Goal: Task Accomplishment & Management: Use online tool/utility

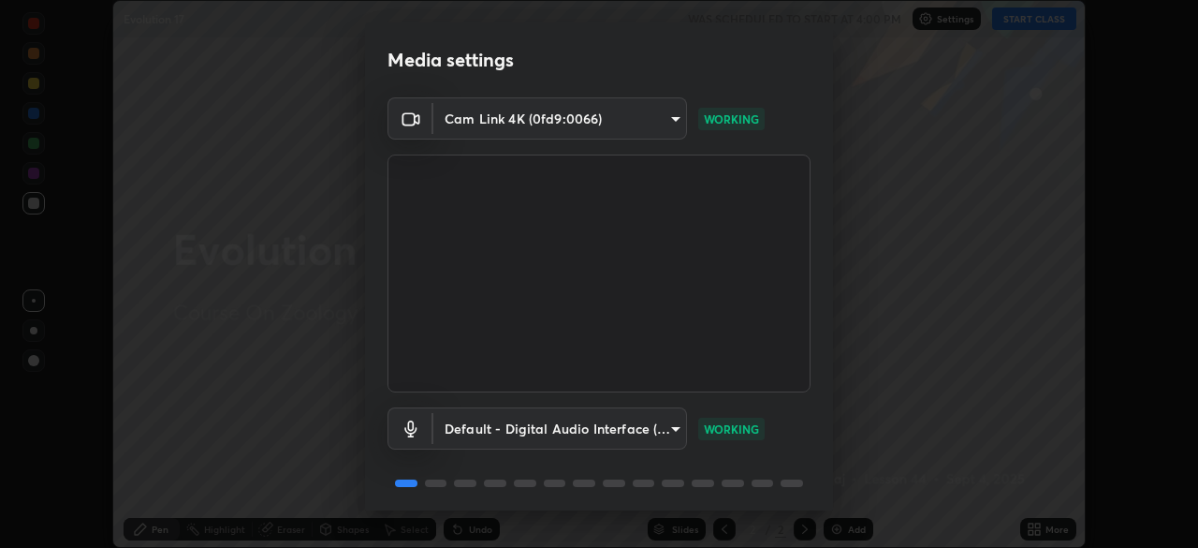
scroll to position [66, 0]
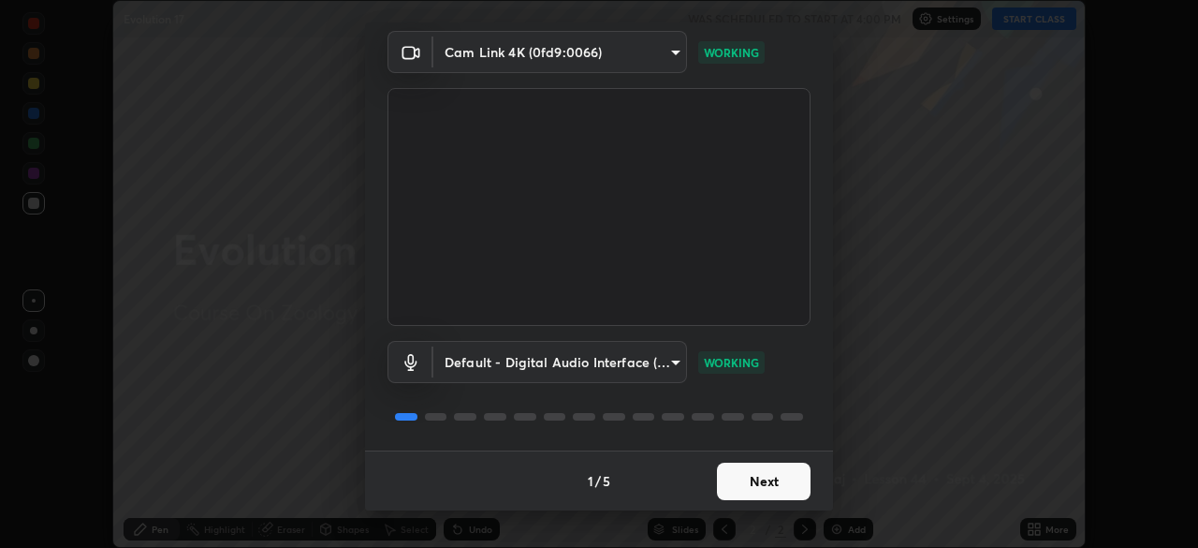
click at [771, 488] on button "Next" at bounding box center [764, 481] width 94 height 37
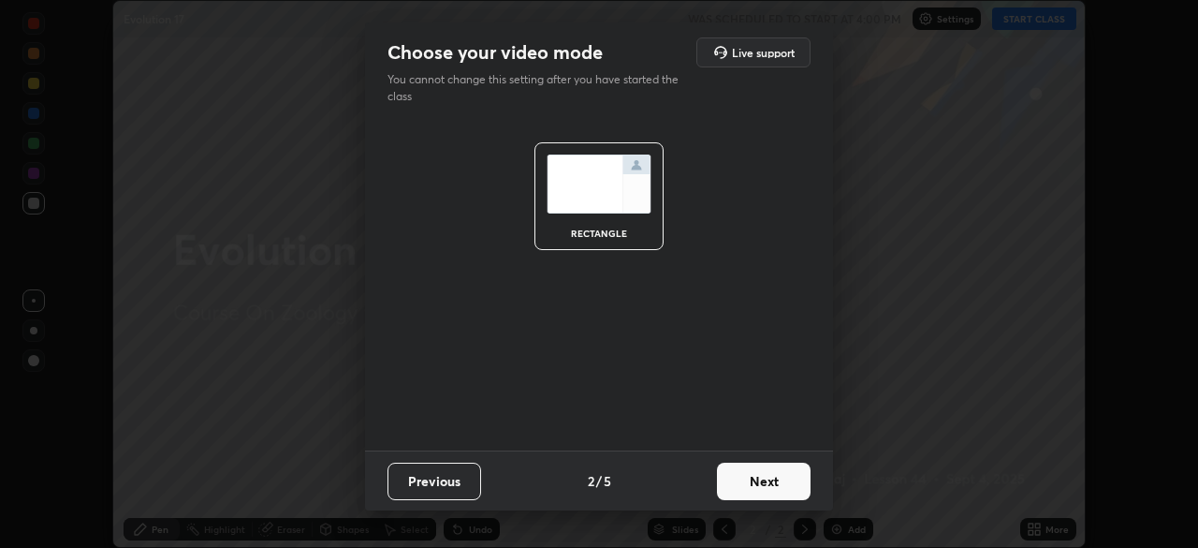
scroll to position [0, 0]
click at [797, 491] on button "Next" at bounding box center [764, 481] width 94 height 37
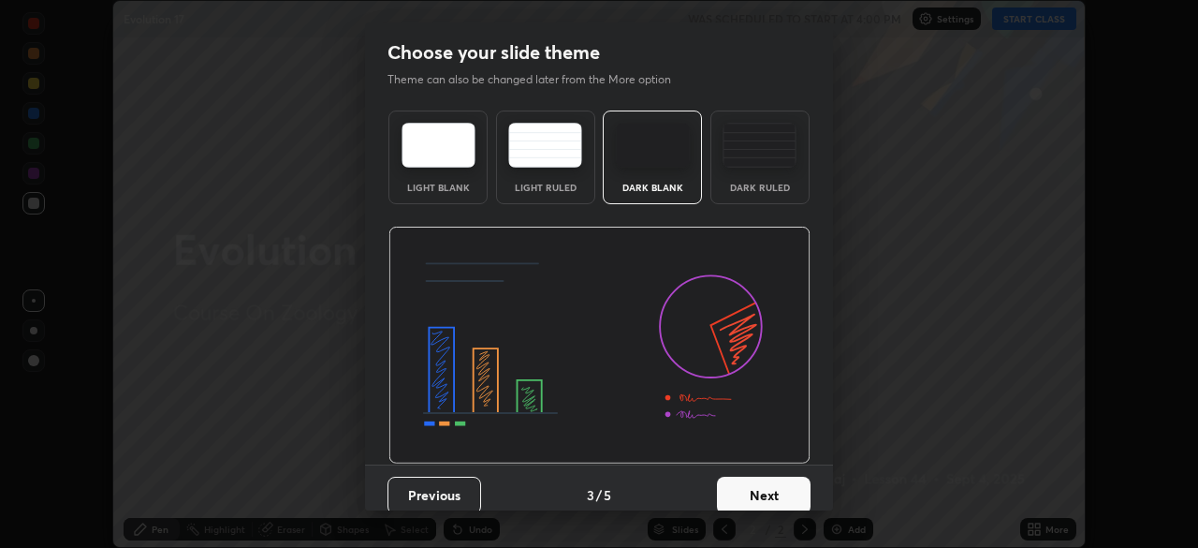
click at [800, 486] on button "Next" at bounding box center [764, 495] width 94 height 37
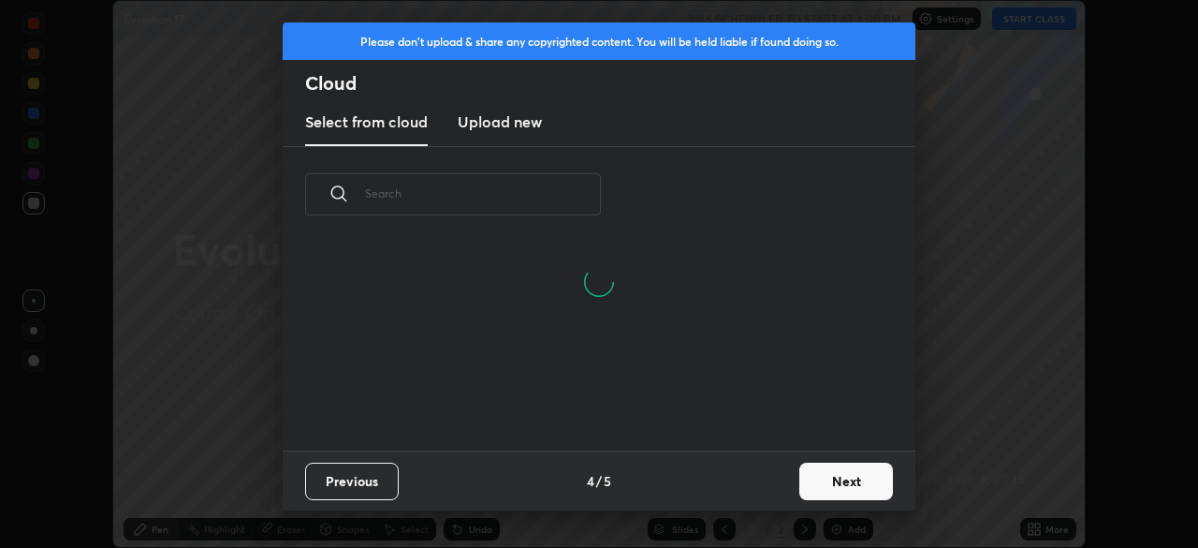
click at [833, 480] on button "Next" at bounding box center [847, 481] width 94 height 37
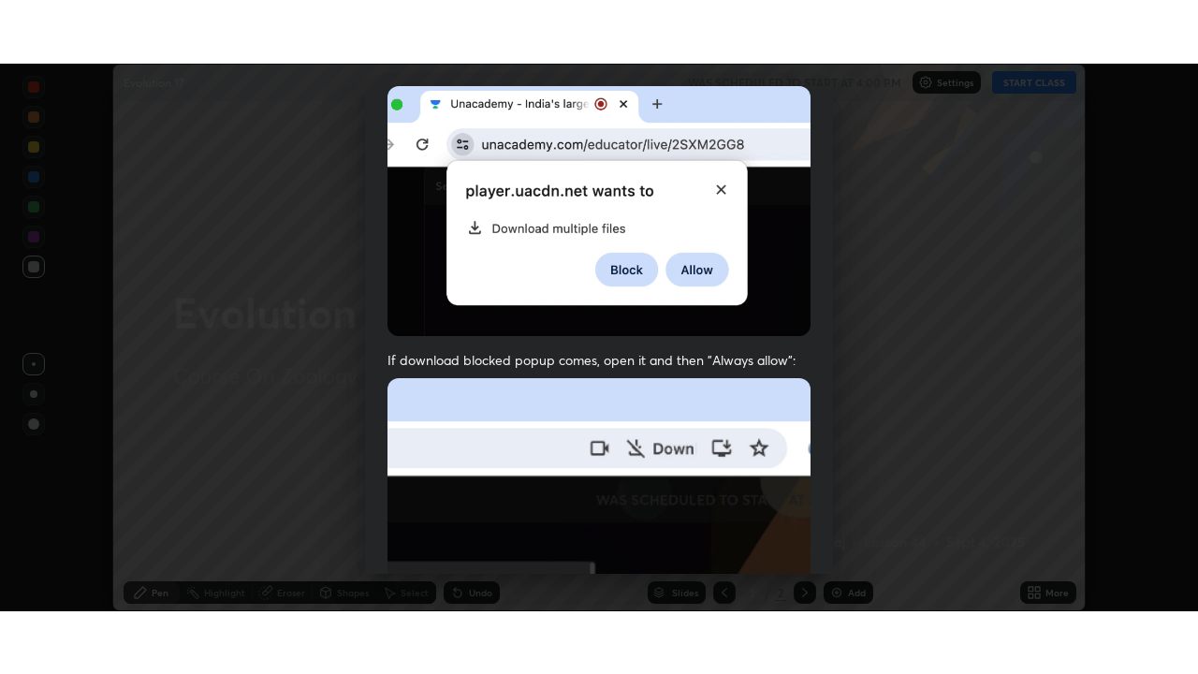
scroll to position [448, 0]
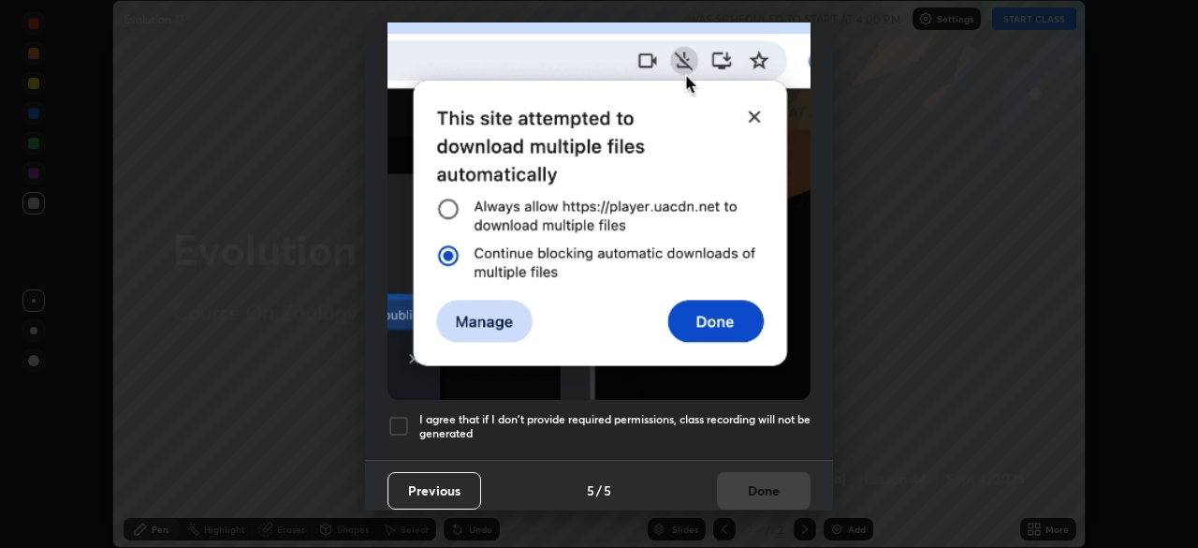
click at [407, 415] on div at bounding box center [399, 426] width 22 height 22
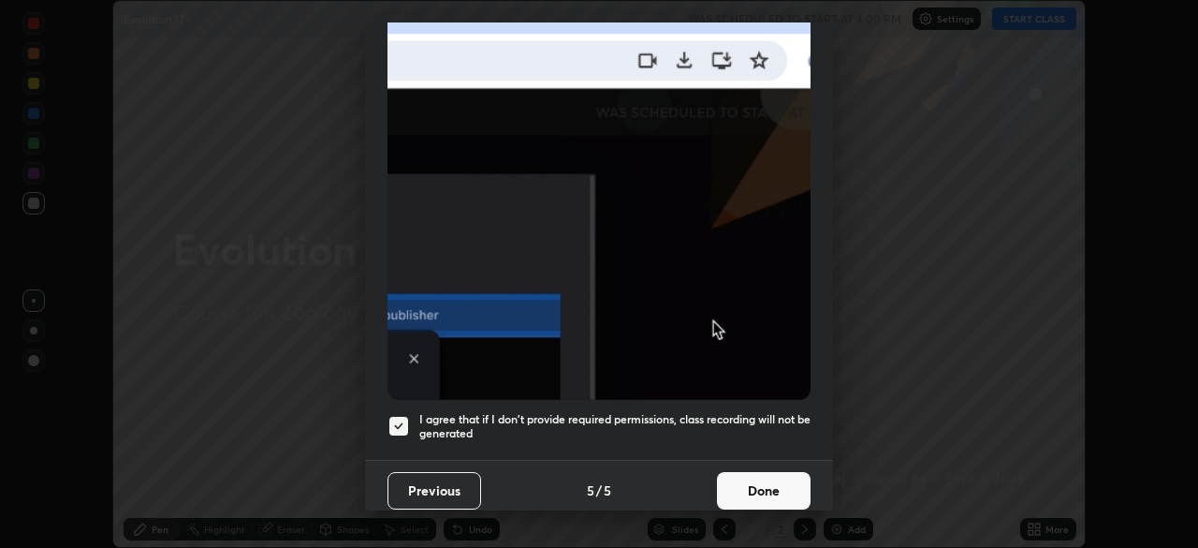
click at [773, 486] on button "Done" at bounding box center [764, 490] width 94 height 37
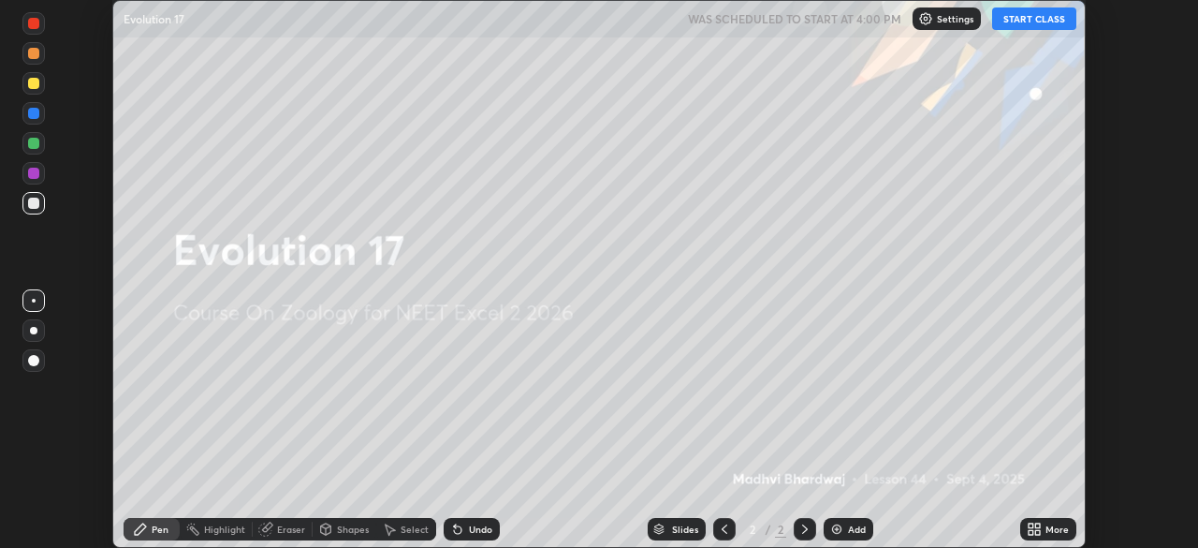
click at [1046, 524] on div "More" at bounding box center [1057, 528] width 23 height 9
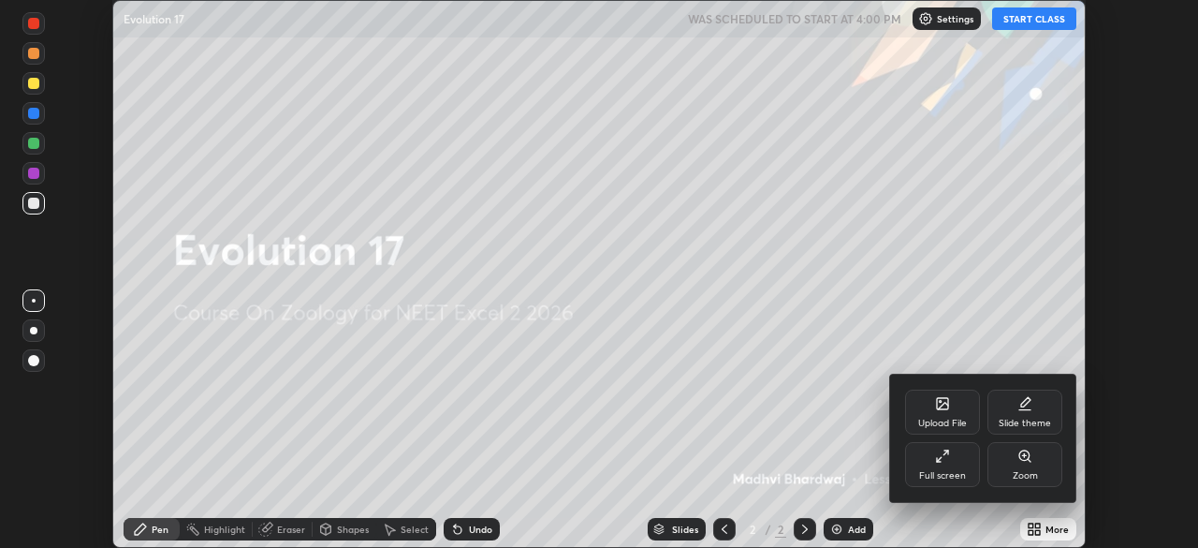
click at [954, 466] on div "Full screen" at bounding box center [942, 464] width 75 height 45
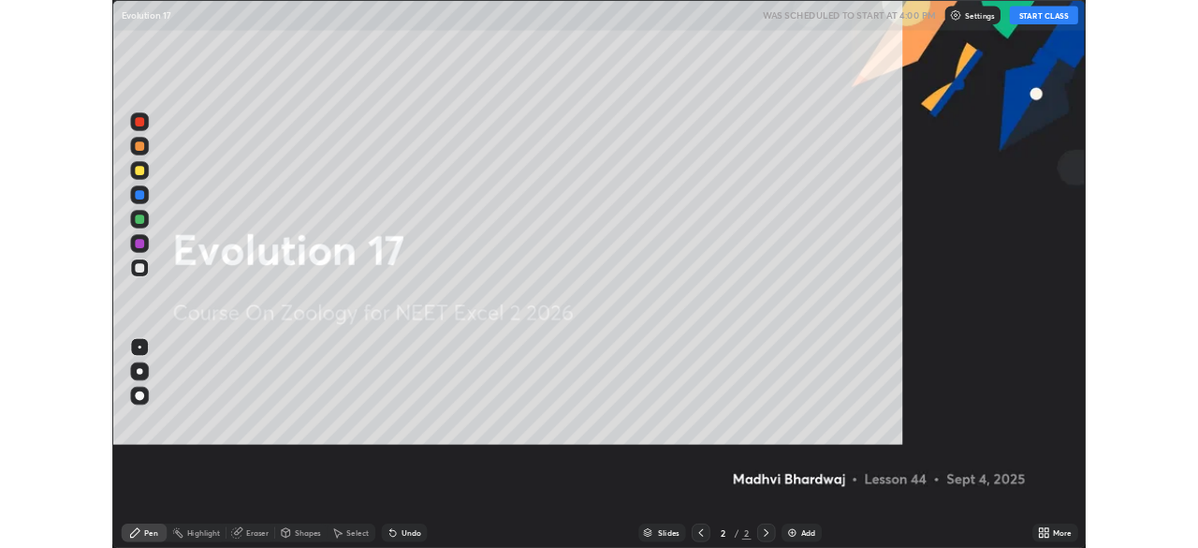
scroll to position [674, 1198]
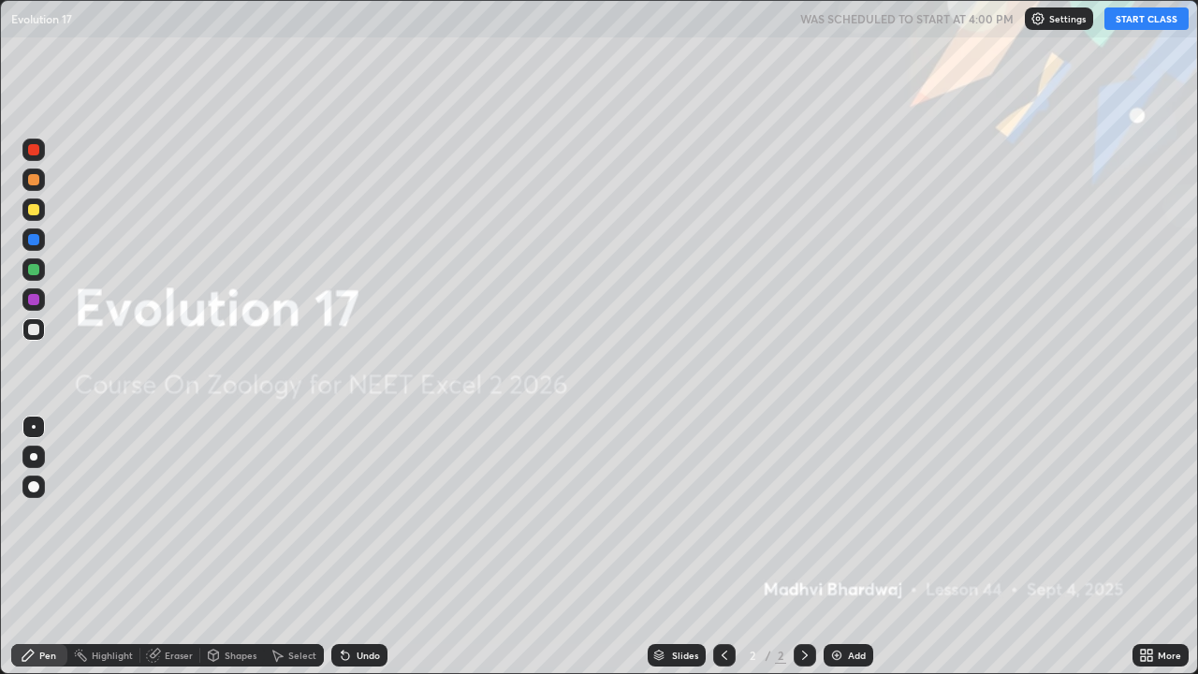
click at [872, 547] on div "Add" at bounding box center [849, 655] width 50 height 22
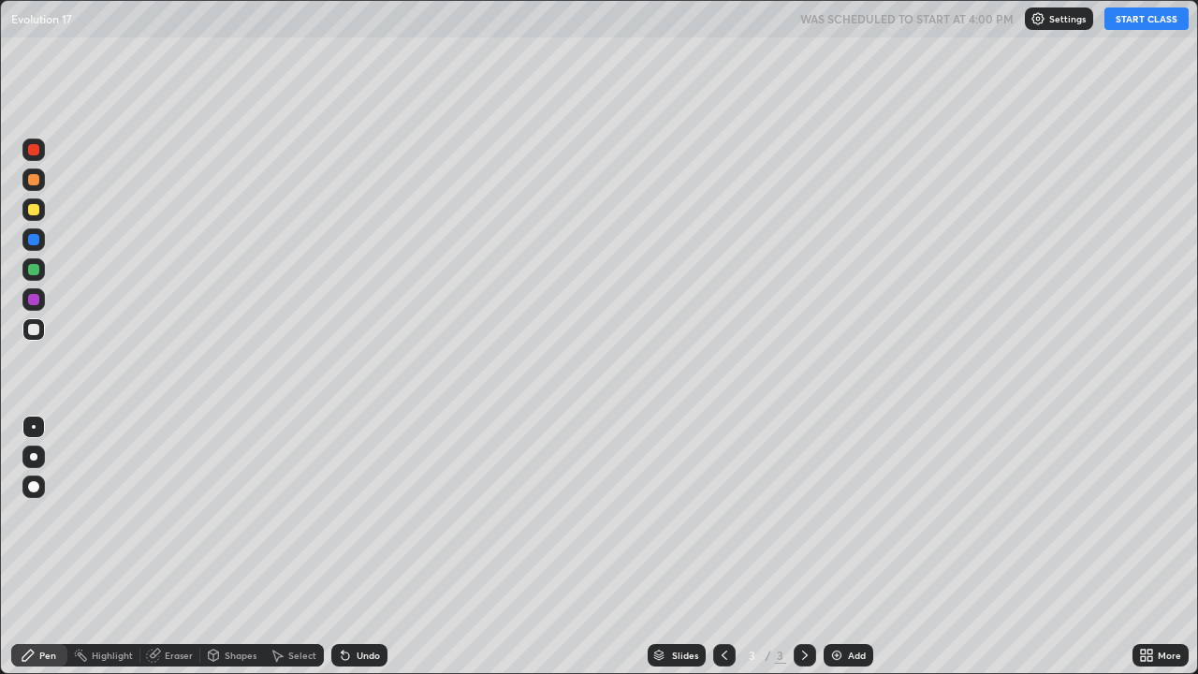
click at [40, 214] on div at bounding box center [33, 209] width 22 height 22
click at [1132, 28] on button "START CLASS" at bounding box center [1147, 18] width 84 height 22
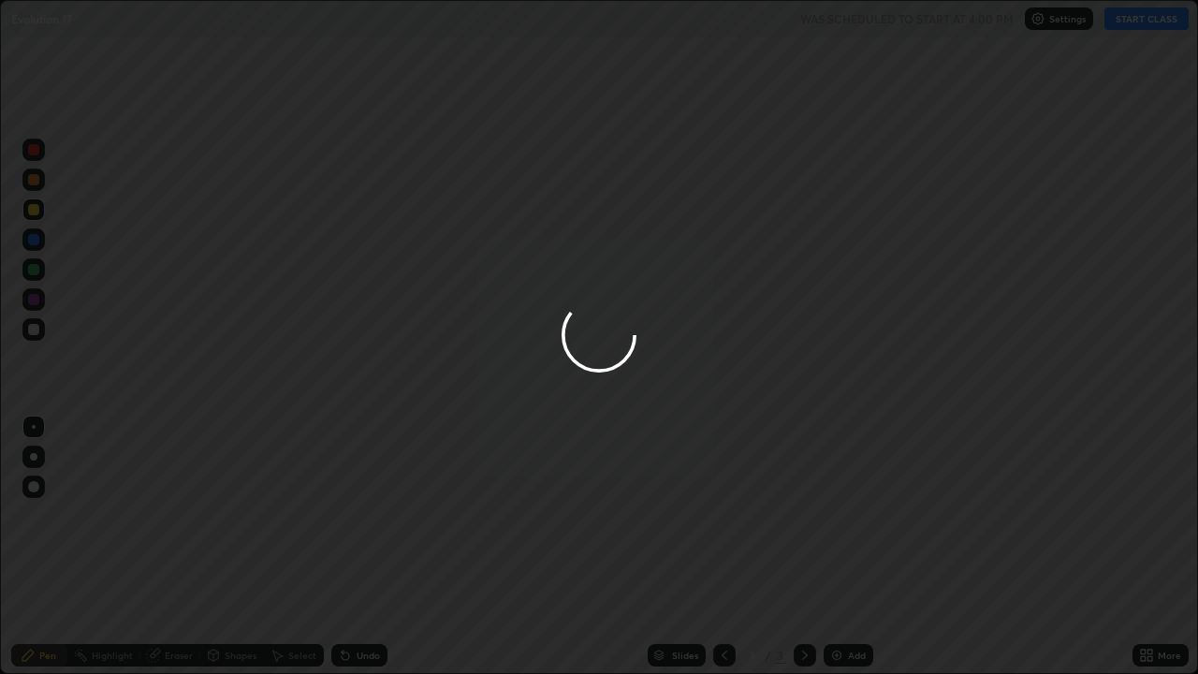
click at [1140, 21] on div at bounding box center [599, 337] width 1198 height 674
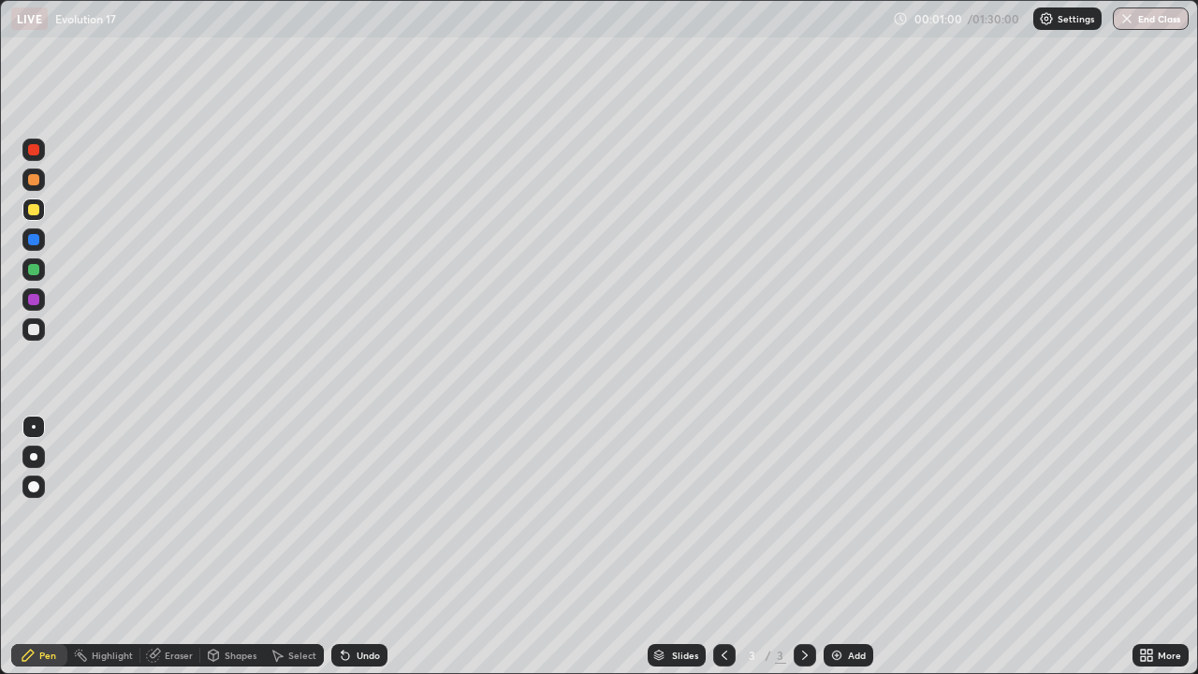
click at [859, 547] on div "Add" at bounding box center [849, 655] width 50 height 22
click at [34, 333] on div at bounding box center [33, 329] width 11 height 11
click at [357, 547] on div "Undo" at bounding box center [368, 655] width 23 height 9
click at [858, 547] on div "Add" at bounding box center [857, 655] width 18 height 9
click at [43, 209] on div at bounding box center [33, 209] width 22 height 22
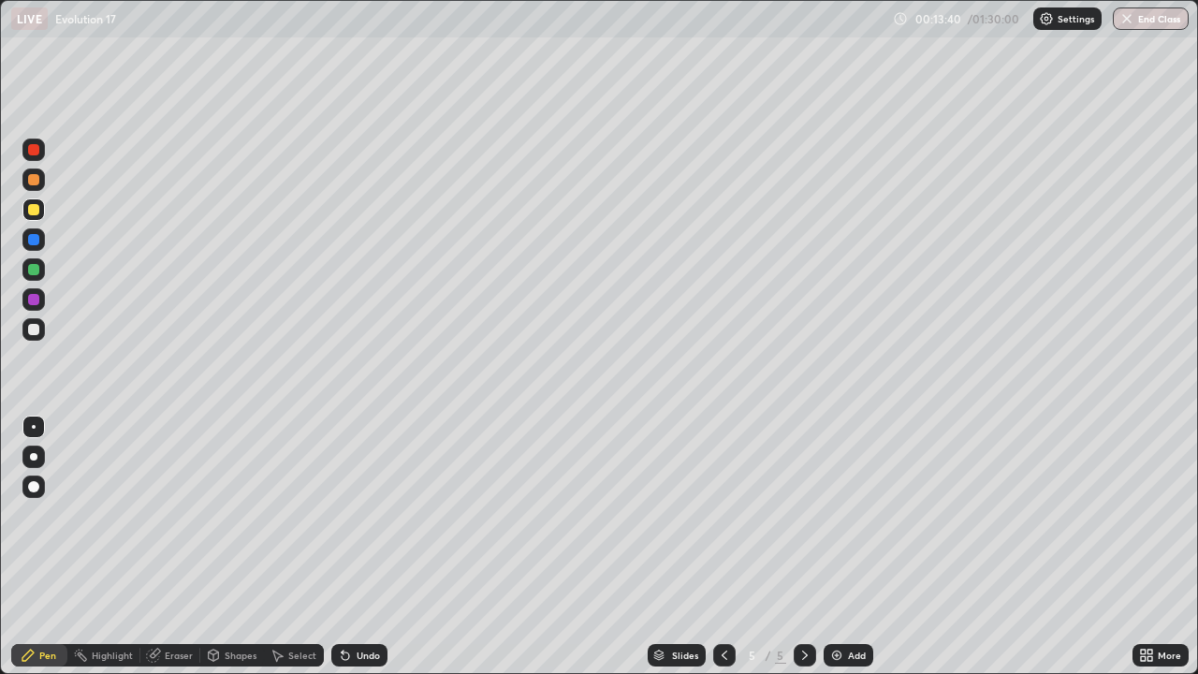
click at [42, 150] on div at bounding box center [33, 150] width 22 height 22
click at [848, 547] on div "Add" at bounding box center [857, 655] width 18 height 9
click at [40, 330] on div at bounding box center [33, 329] width 22 height 22
click at [717, 547] on icon at bounding box center [724, 655] width 15 height 15
click at [40, 152] on div at bounding box center [33, 150] width 22 height 22
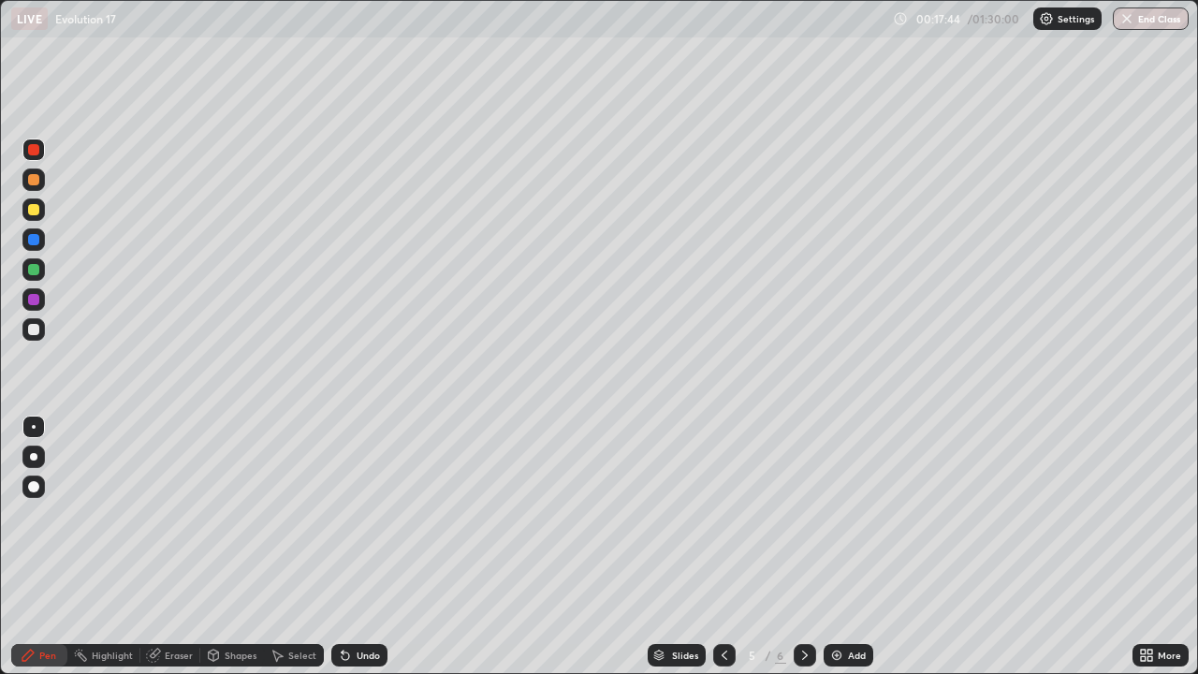
click at [802, 547] on icon at bounding box center [805, 655] width 15 height 15
click at [41, 323] on div at bounding box center [33, 329] width 22 height 22
click at [857, 547] on div "Add" at bounding box center [857, 655] width 18 height 9
click at [32, 207] on div at bounding box center [33, 209] width 11 height 11
click at [381, 547] on div "Undo" at bounding box center [359, 655] width 56 height 22
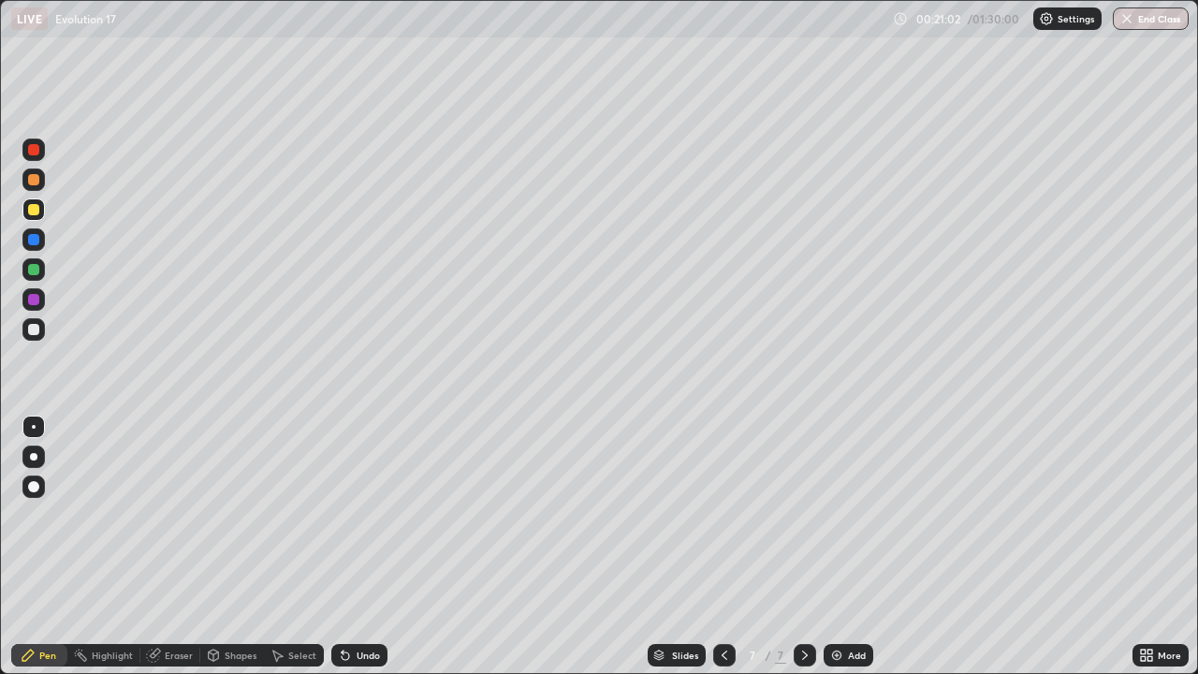
click at [382, 547] on div "Undo" at bounding box center [359, 655] width 56 height 22
click at [857, 547] on div "Add" at bounding box center [849, 655] width 50 height 22
click at [42, 331] on div at bounding box center [33, 329] width 22 height 22
click at [370, 547] on div "Undo" at bounding box center [368, 655] width 23 height 9
click at [883, 547] on div "Slides 8 / 8 Add" at bounding box center [760, 655] width 745 height 37
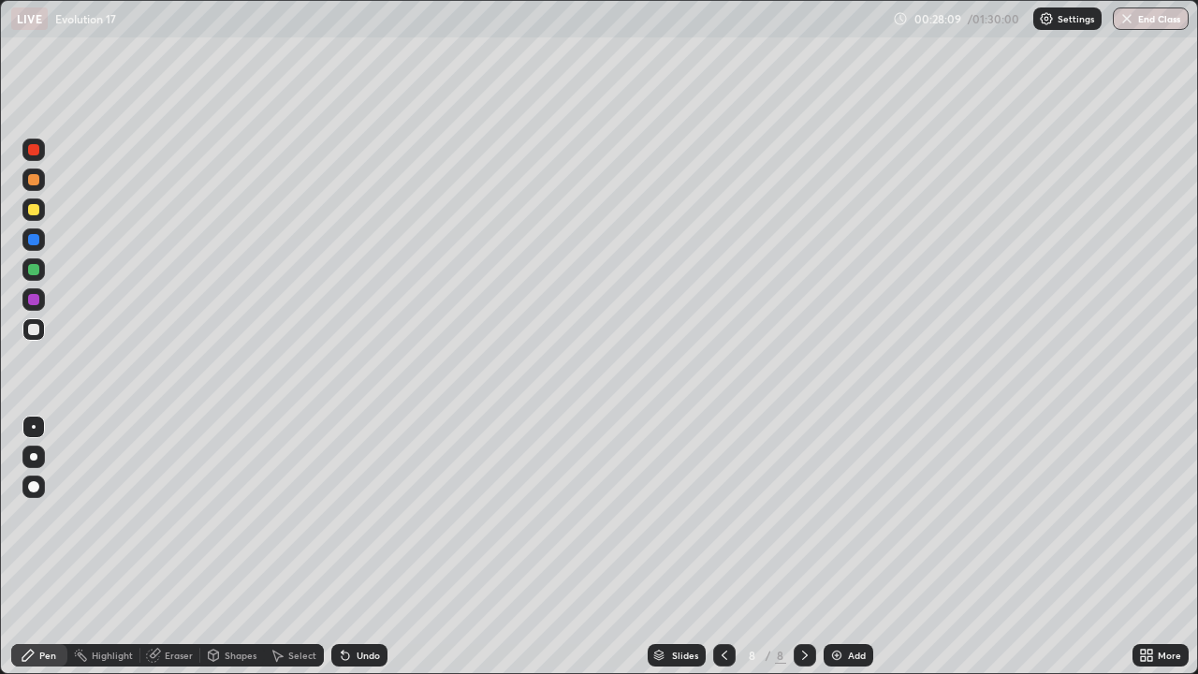
click at [869, 547] on div "Add" at bounding box center [849, 655] width 50 height 22
click at [383, 547] on div "Undo" at bounding box center [359, 655] width 56 height 22
click at [40, 214] on div at bounding box center [33, 209] width 22 height 22
click at [859, 547] on div "Add" at bounding box center [857, 655] width 18 height 9
click at [42, 331] on div at bounding box center [33, 329] width 22 height 22
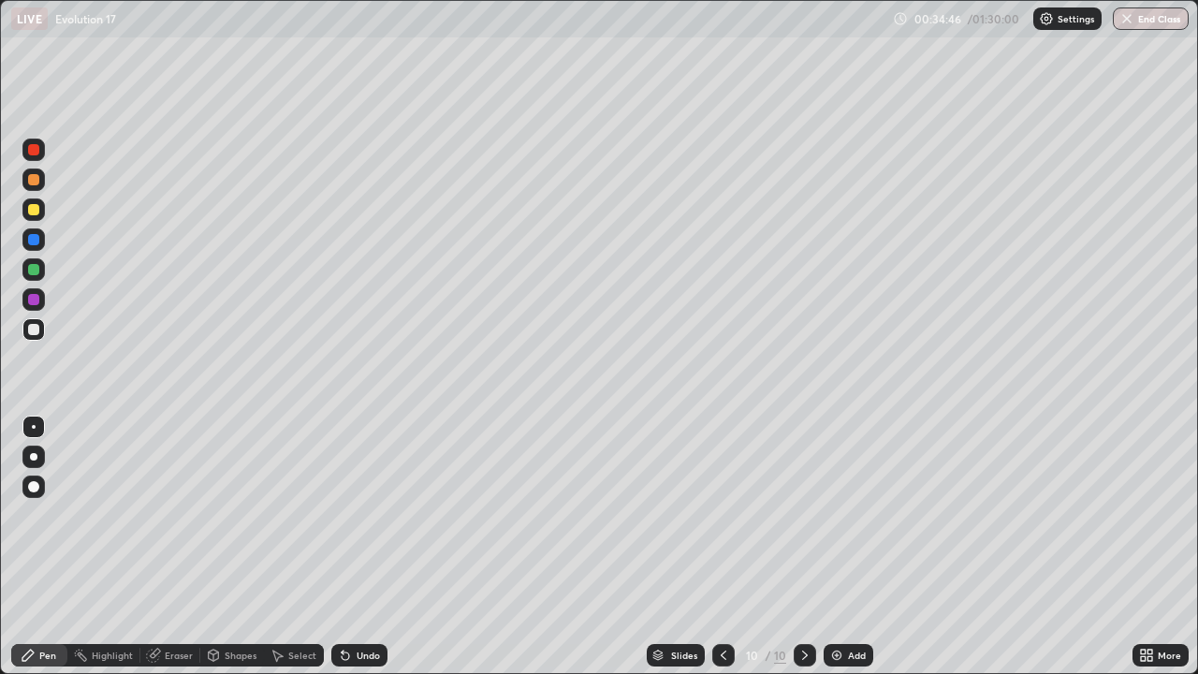
click at [35, 270] on div at bounding box center [33, 269] width 11 height 11
click at [357, 547] on div "Undo" at bounding box center [368, 655] width 23 height 9
click at [366, 547] on div "Undo" at bounding box center [359, 655] width 56 height 22
click at [374, 547] on div "Undo" at bounding box center [359, 655] width 56 height 22
click at [368, 547] on div "Undo" at bounding box center [368, 655] width 23 height 9
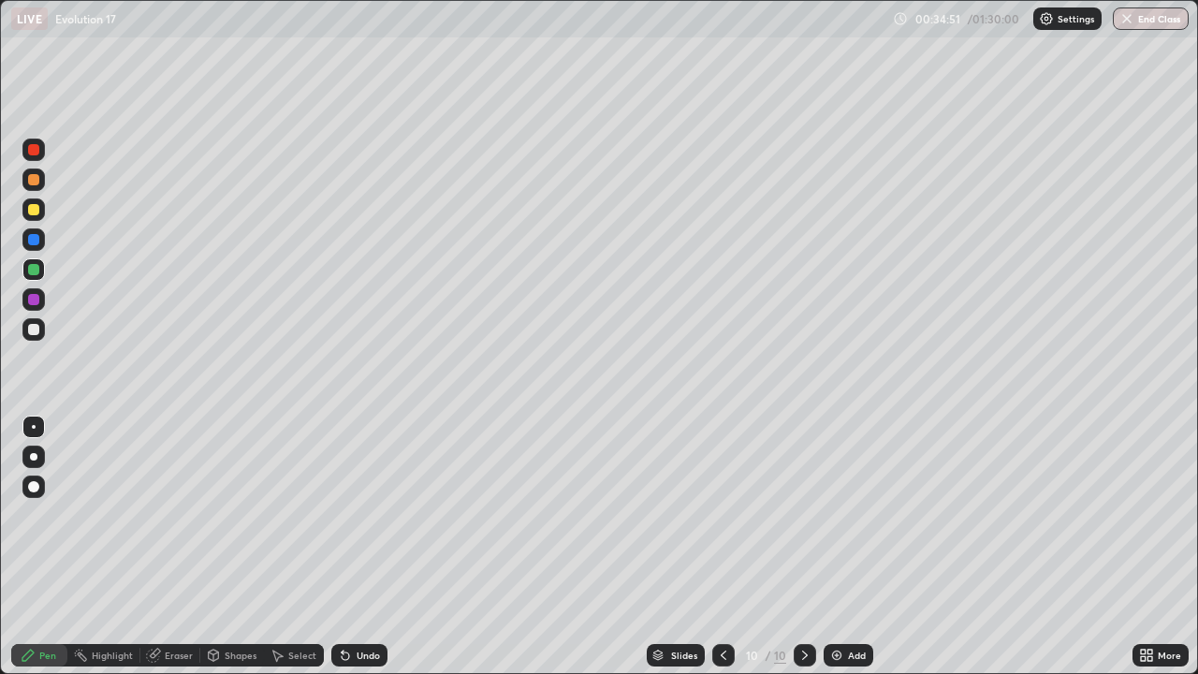
click at [374, 547] on div "Undo" at bounding box center [368, 655] width 23 height 9
click at [374, 547] on div "Undo" at bounding box center [359, 655] width 56 height 22
click at [377, 547] on div "Undo" at bounding box center [356, 655] width 64 height 37
click at [40, 340] on div at bounding box center [33, 330] width 22 height 30
click at [1157, 547] on div "More" at bounding box center [1161, 655] width 56 height 22
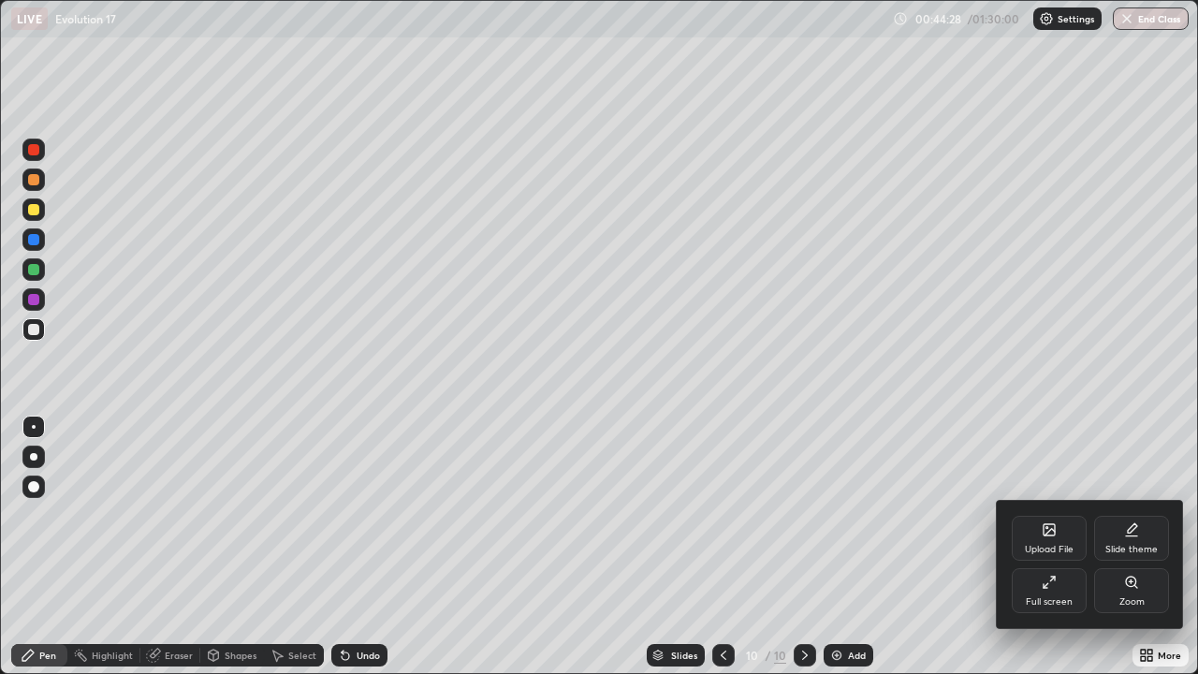
click at [1064, 547] on div "Full screen" at bounding box center [1049, 590] width 75 height 45
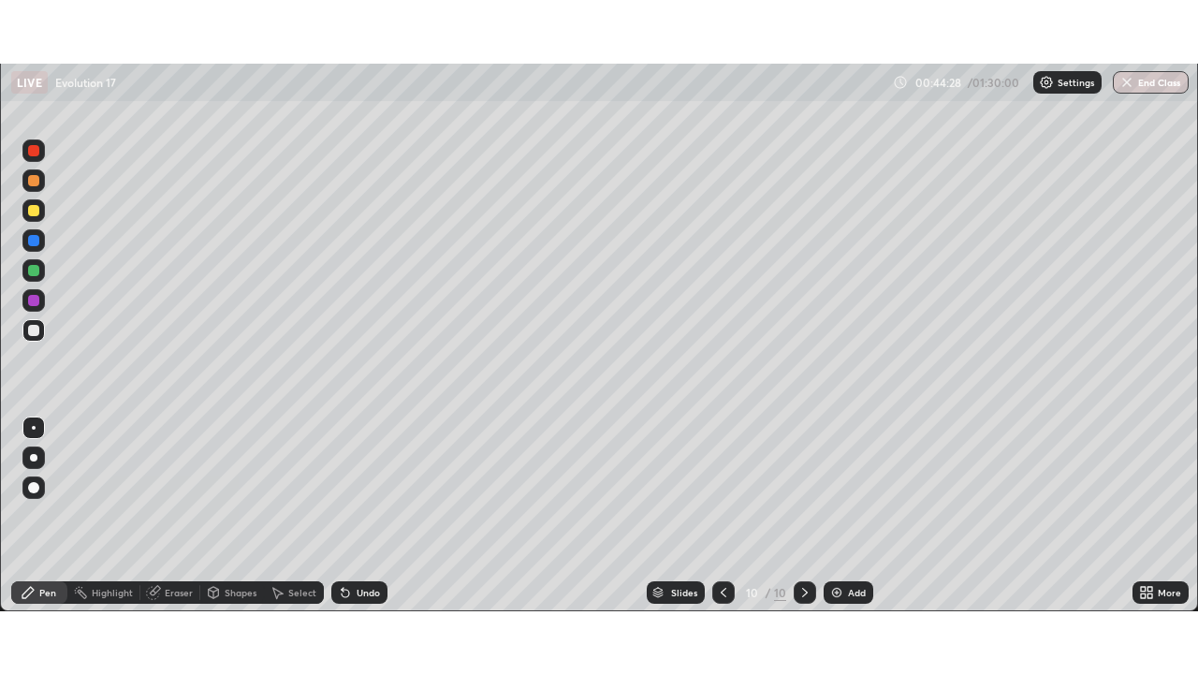
scroll to position [93077, 92426]
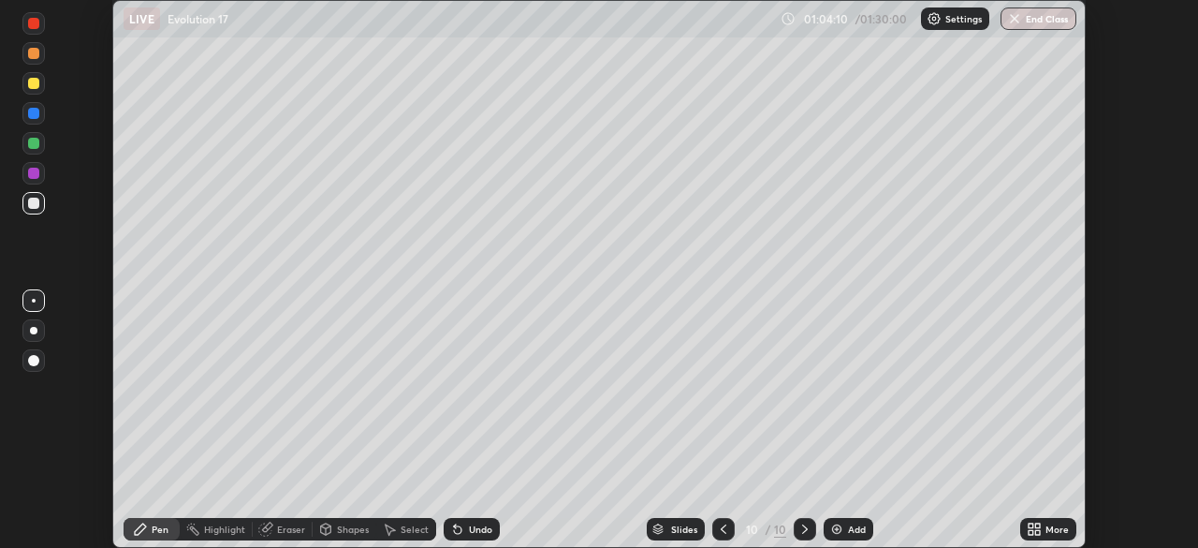
click at [1049, 524] on div "More" at bounding box center [1057, 528] width 23 height 9
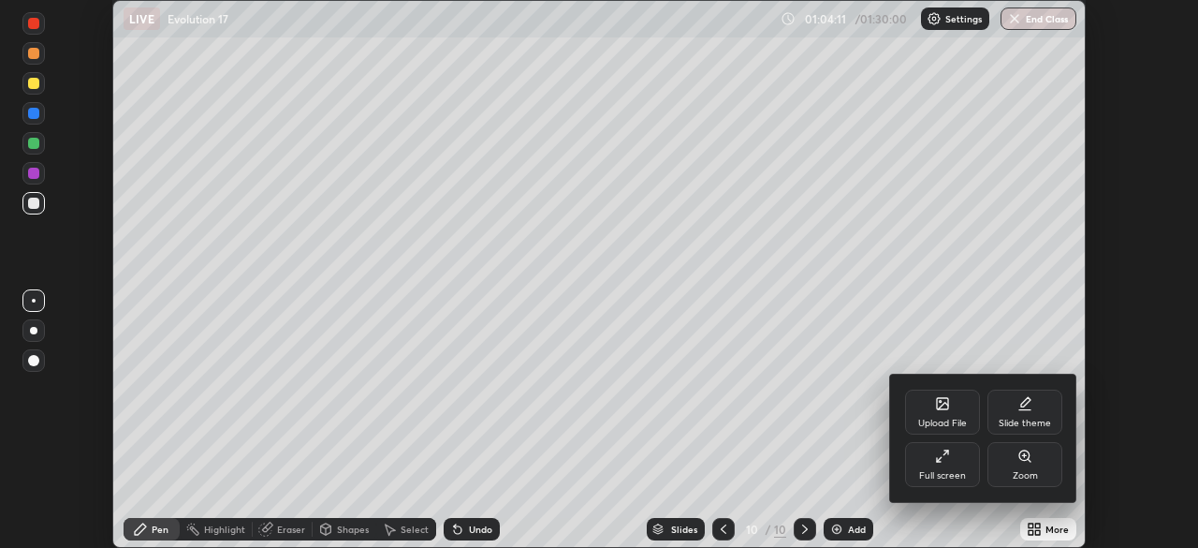
click at [935, 468] on div "Full screen" at bounding box center [942, 464] width 75 height 45
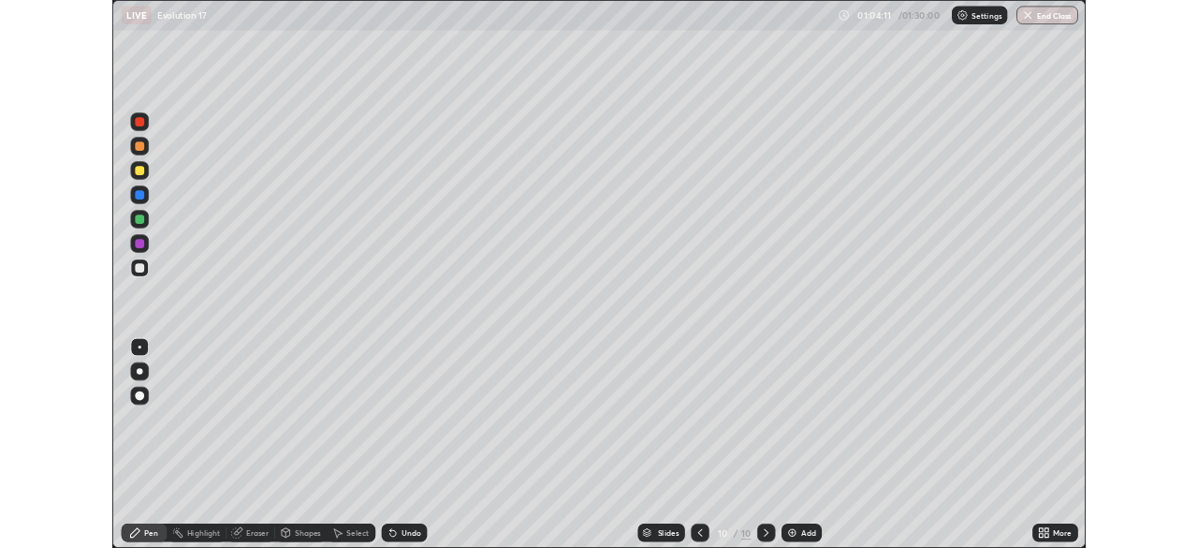
scroll to position [674, 1198]
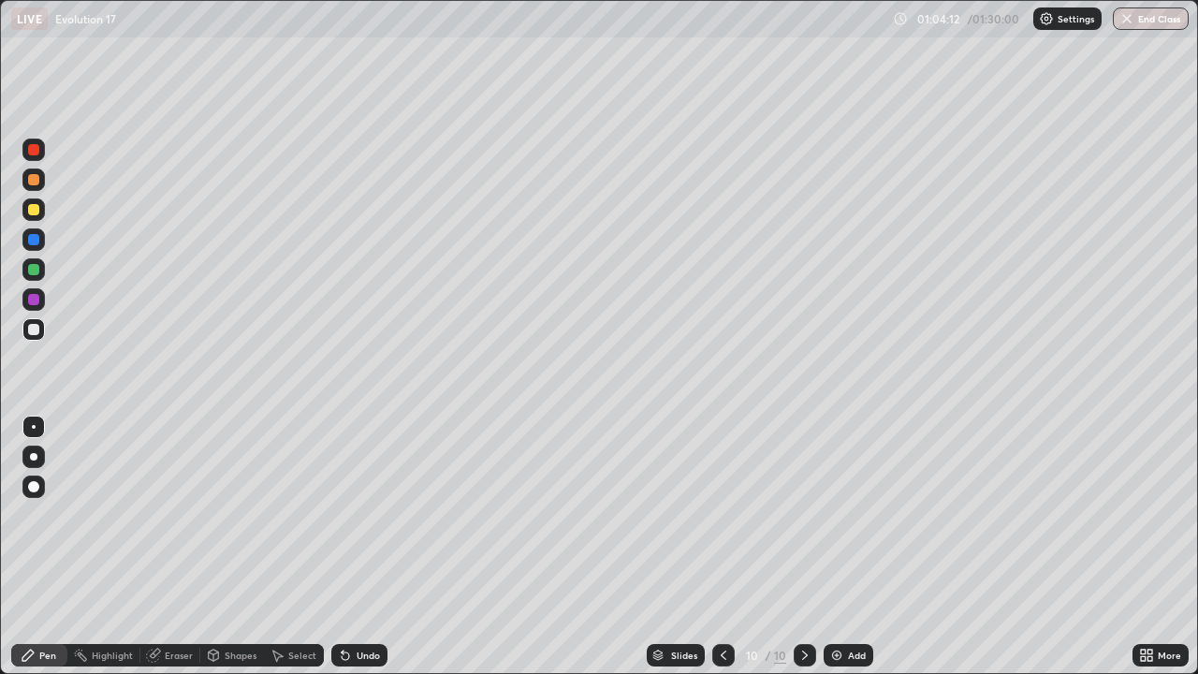
click at [864, 547] on div "Add" at bounding box center [857, 655] width 18 height 9
click at [189, 547] on div "Eraser" at bounding box center [179, 655] width 28 height 9
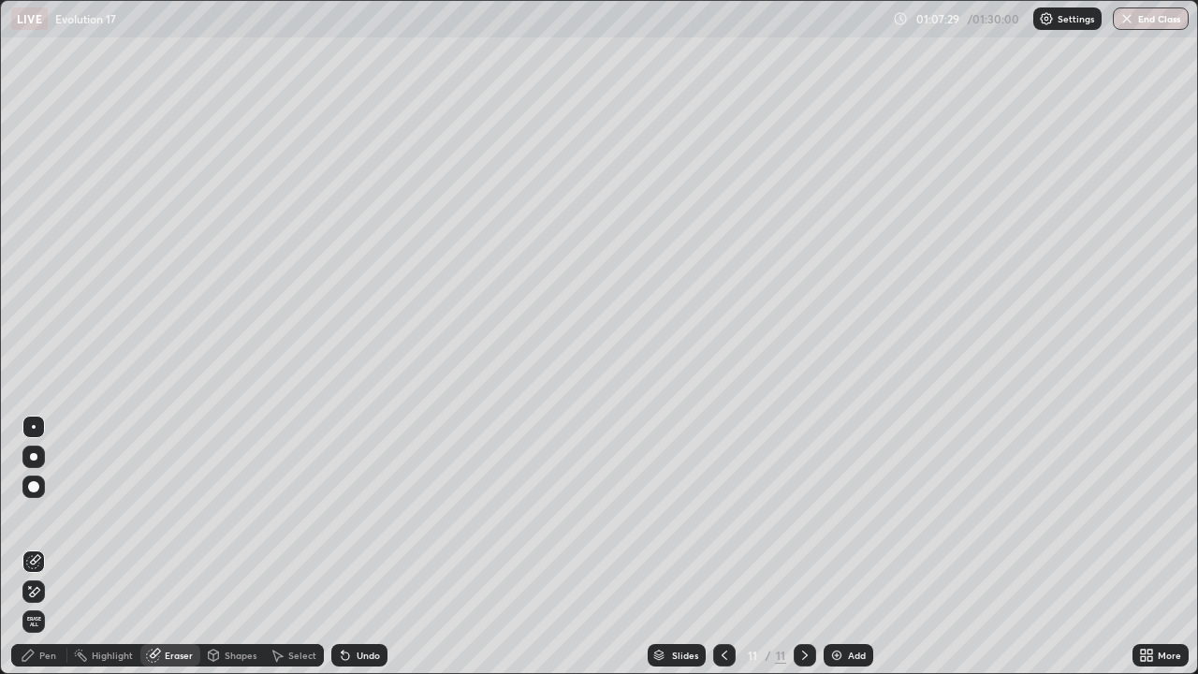
click at [50, 547] on div "Pen" at bounding box center [47, 655] width 17 height 9
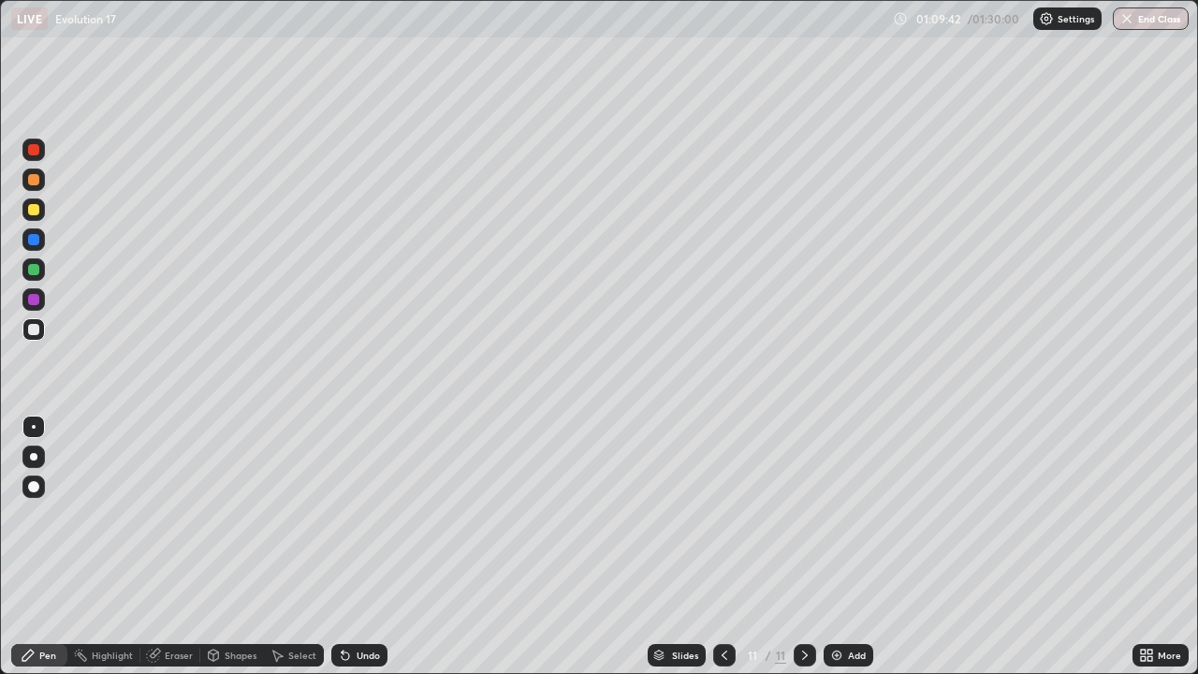
click at [859, 547] on div "Add" at bounding box center [857, 655] width 18 height 9
click at [35, 210] on div at bounding box center [33, 209] width 11 height 11
click at [858, 547] on div "Add" at bounding box center [857, 655] width 18 height 9
click at [48, 331] on div at bounding box center [34, 330] width 30 height 30
click at [42, 216] on div at bounding box center [33, 209] width 22 height 22
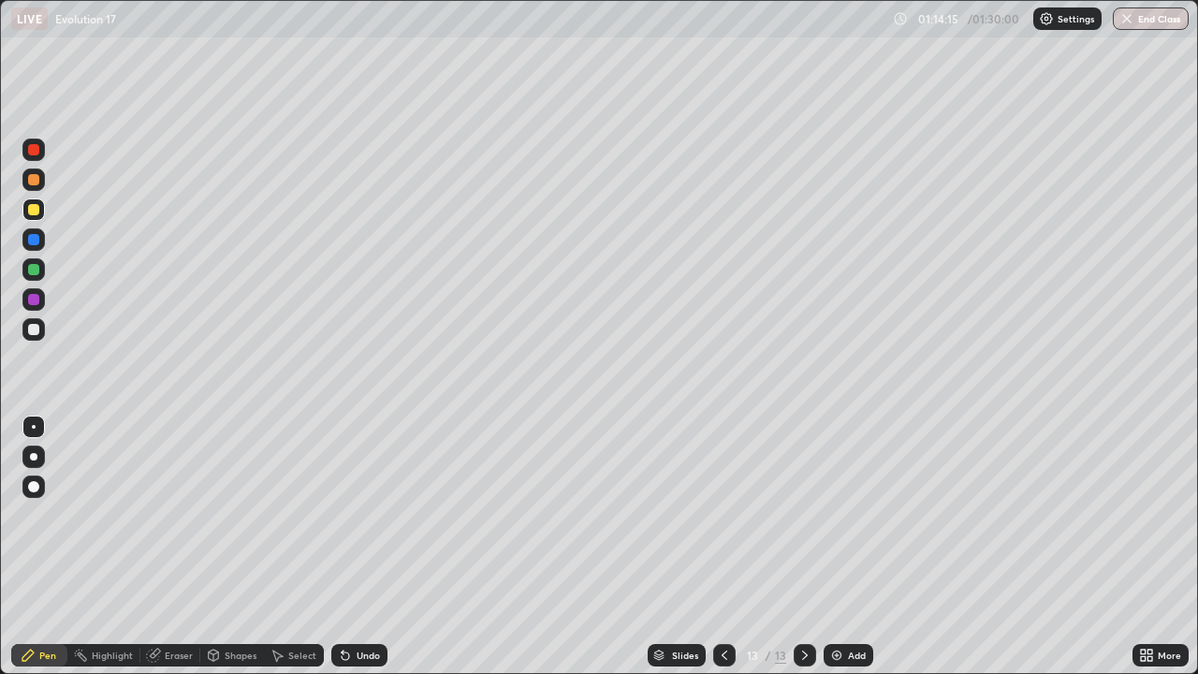
click at [887, 547] on div "Slides 13 / 13 Add" at bounding box center [760, 655] width 745 height 37
click at [861, 547] on div "Add" at bounding box center [857, 655] width 18 height 9
click at [39, 339] on div at bounding box center [33, 329] width 22 height 22
click at [868, 547] on div "Add" at bounding box center [849, 655] width 50 height 22
click at [719, 547] on div at bounding box center [724, 655] width 22 height 22
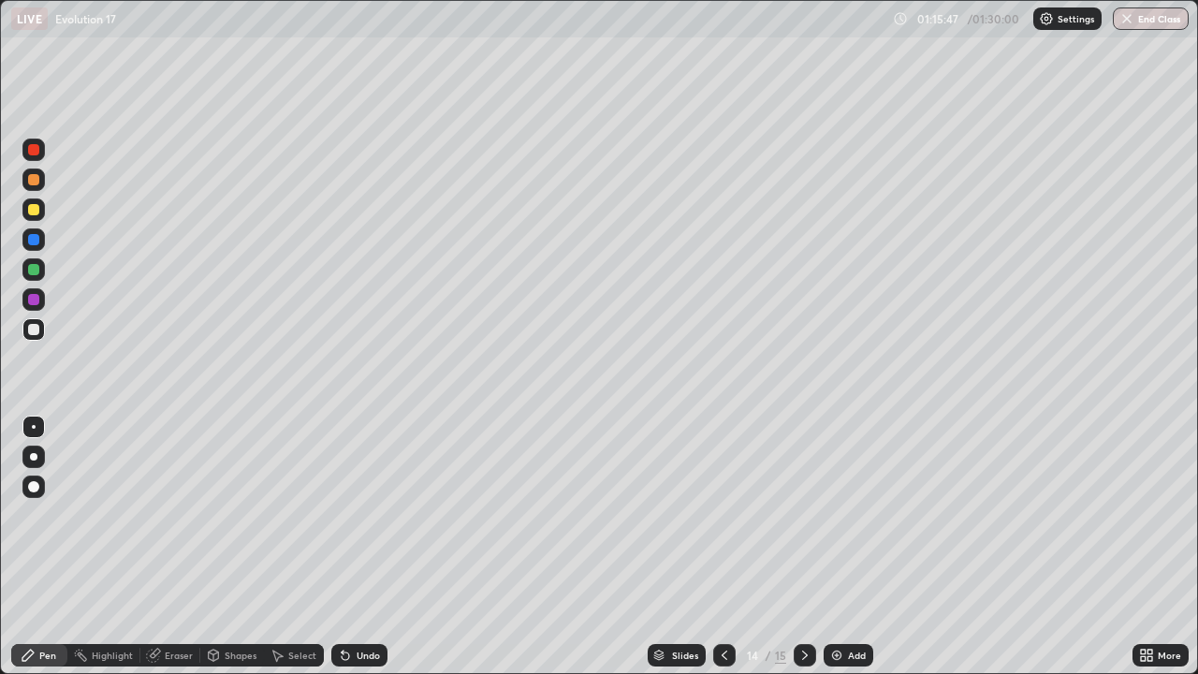
click at [1142, 547] on icon at bounding box center [1143, 658] width 5 height 5
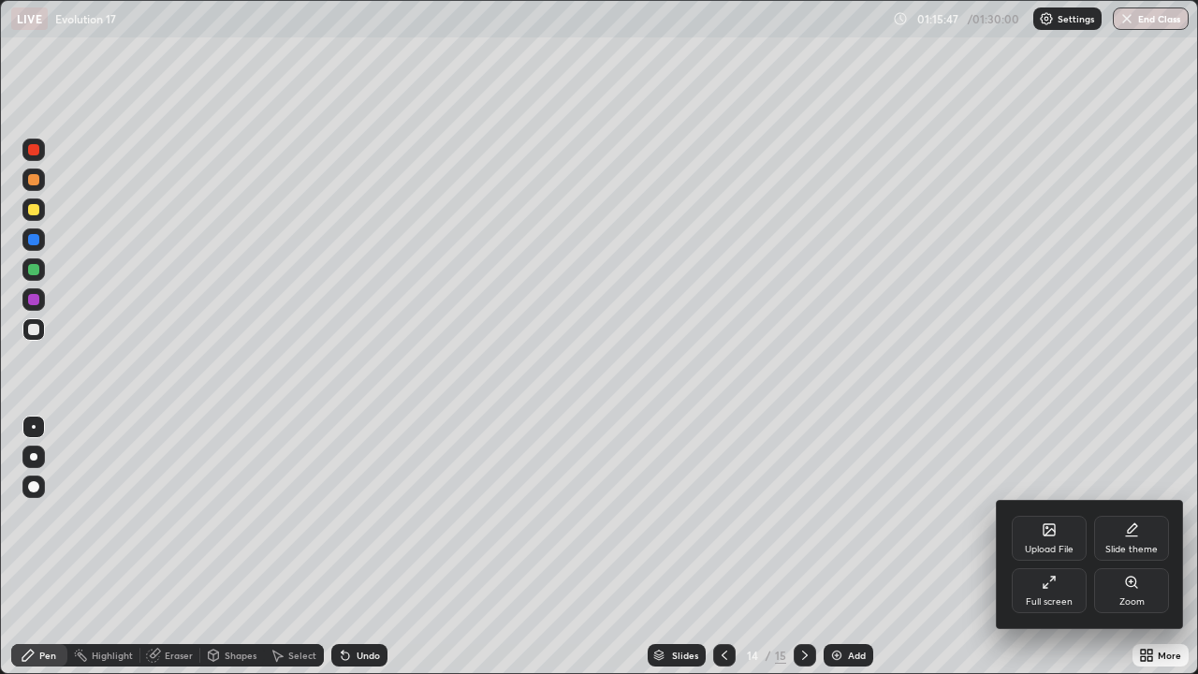
click at [1055, 547] on div "Full screen" at bounding box center [1049, 590] width 75 height 45
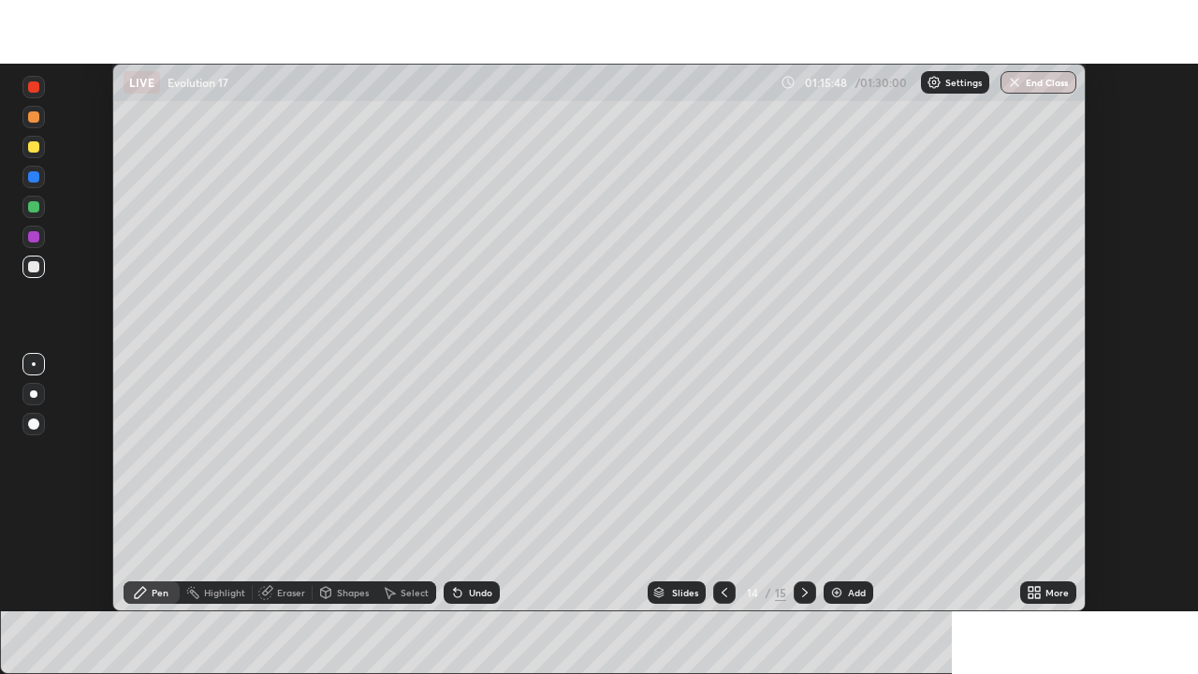
scroll to position [93077, 92426]
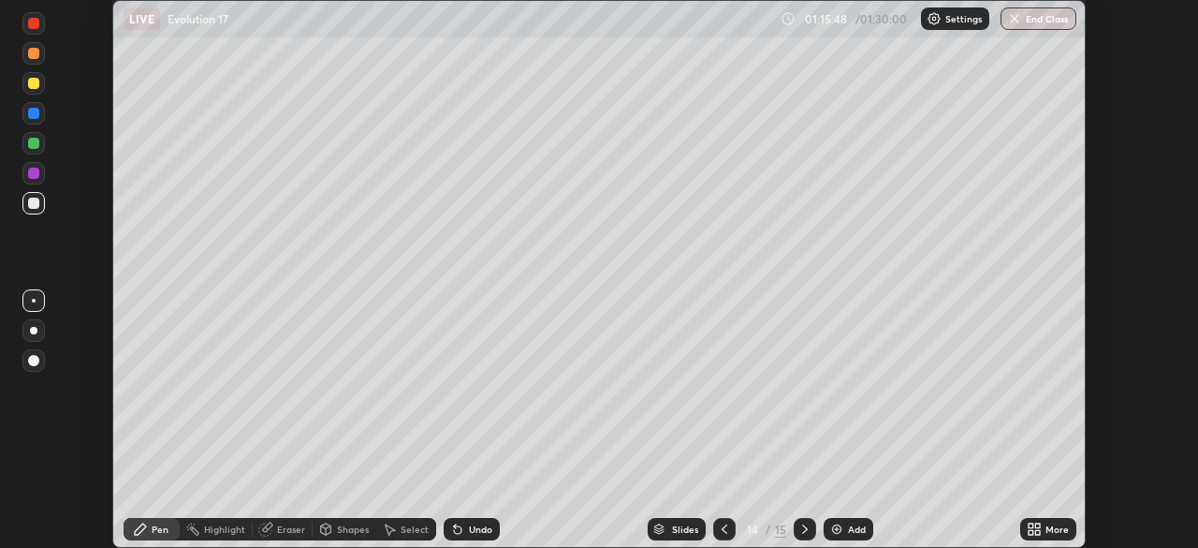
click at [1035, 530] on icon at bounding box center [1037, 532] width 5 height 5
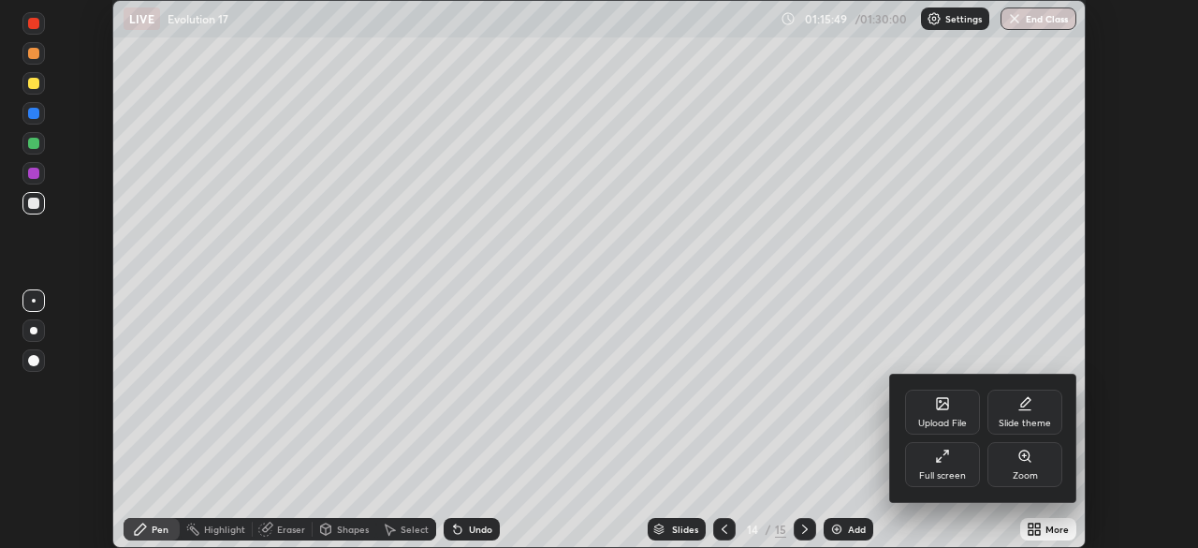
click at [950, 471] on div "Full screen" at bounding box center [942, 475] width 47 height 9
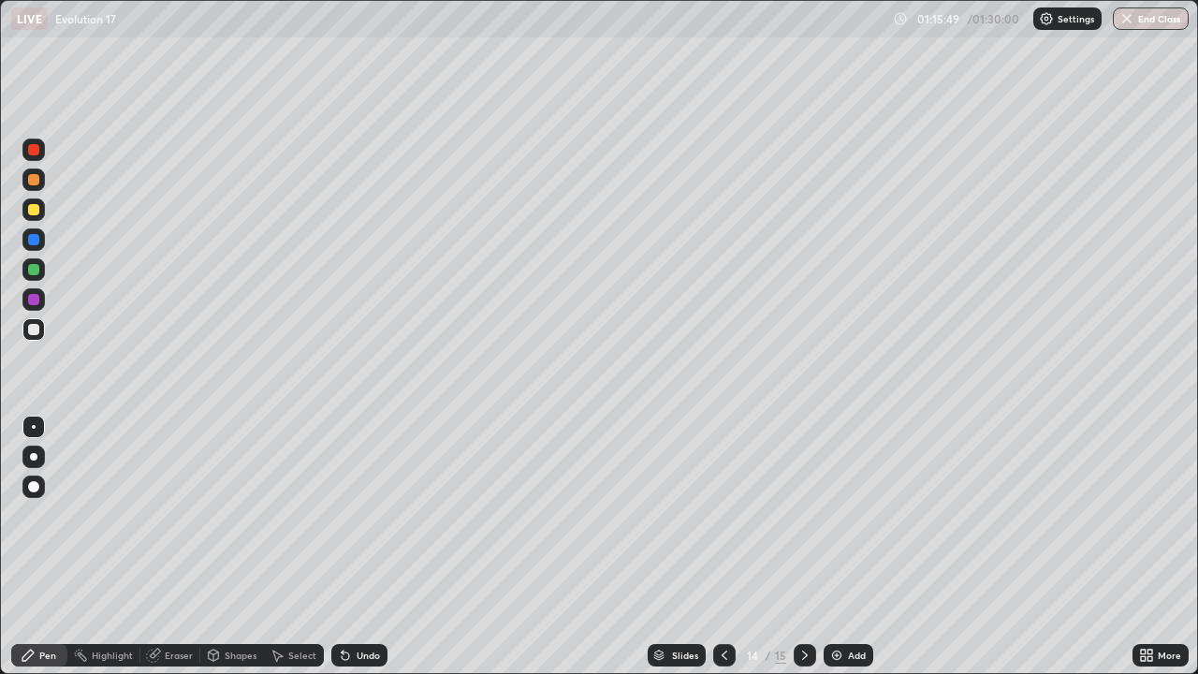
scroll to position [674, 1198]
click at [1145, 9] on button "End Class" at bounding box center [1151, 18] width 76 height 22
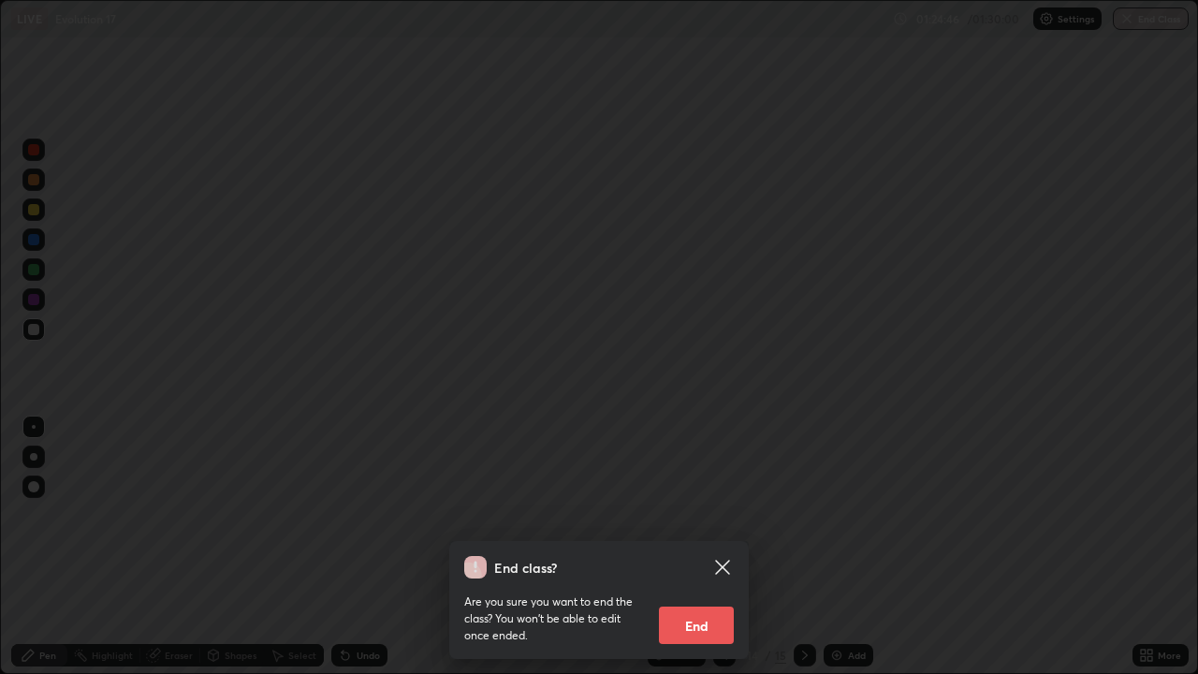
click at [689, 547] on button "End" at bounding box center [696, 625] width 75 height 37
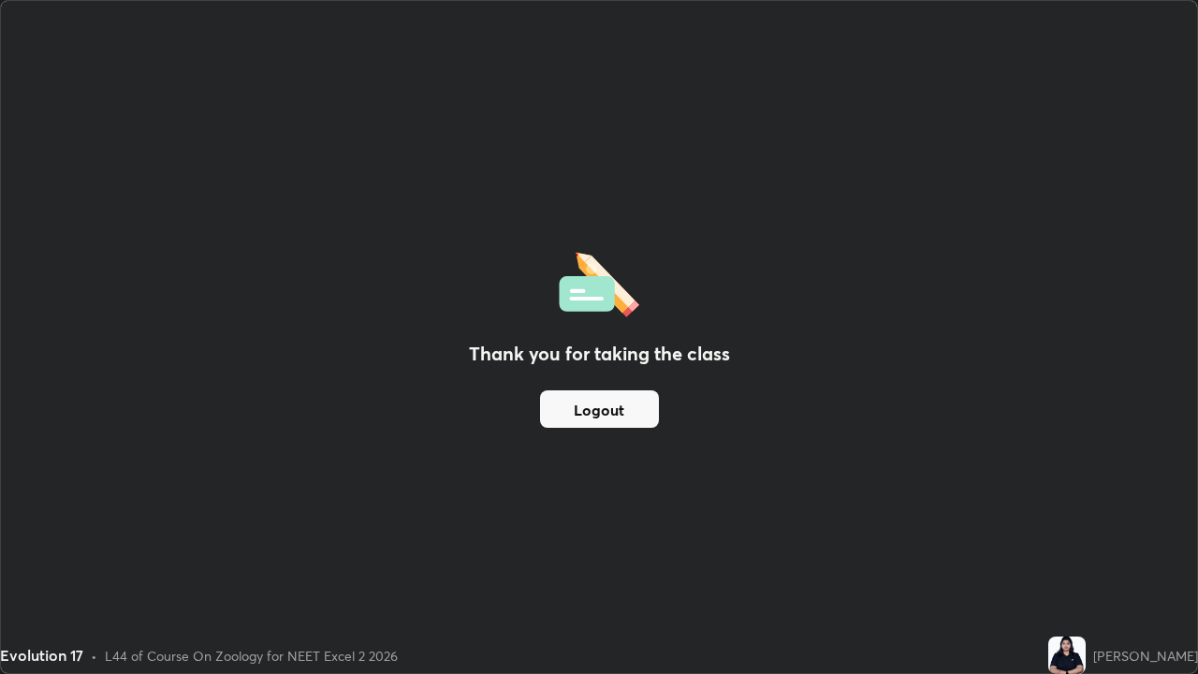
click at [655, 405] on button "Logout" at bounding box center [599, 408] width 119 height 37
click at [648, 404] on button "Logout" at bounding box center [599, 408] width 119 height 37
